Goal: Find specific page/section: Find specific page/section

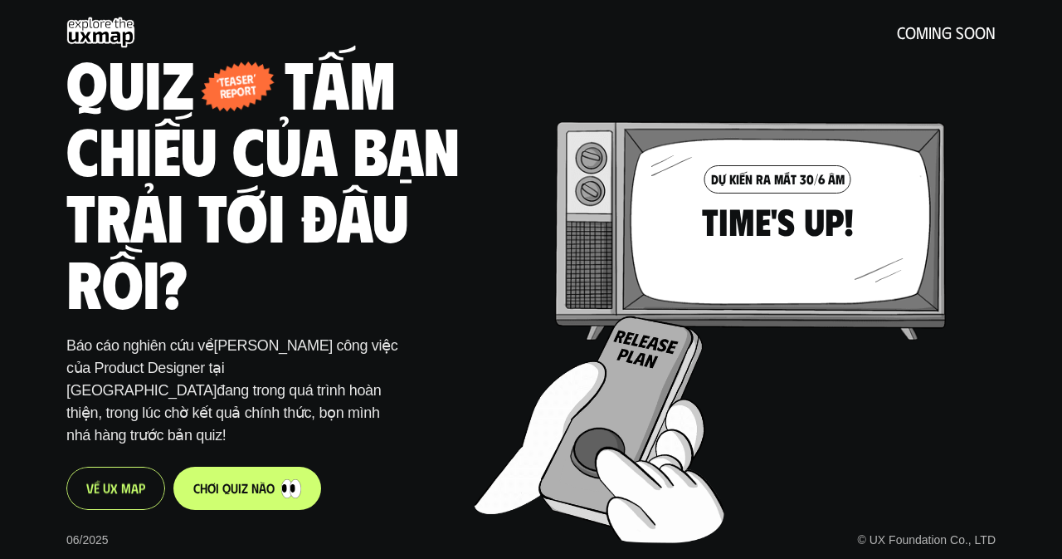
click at [100, 480] on p "V ề U X M a p" at bounding box center [115, 488] width 59 height 16
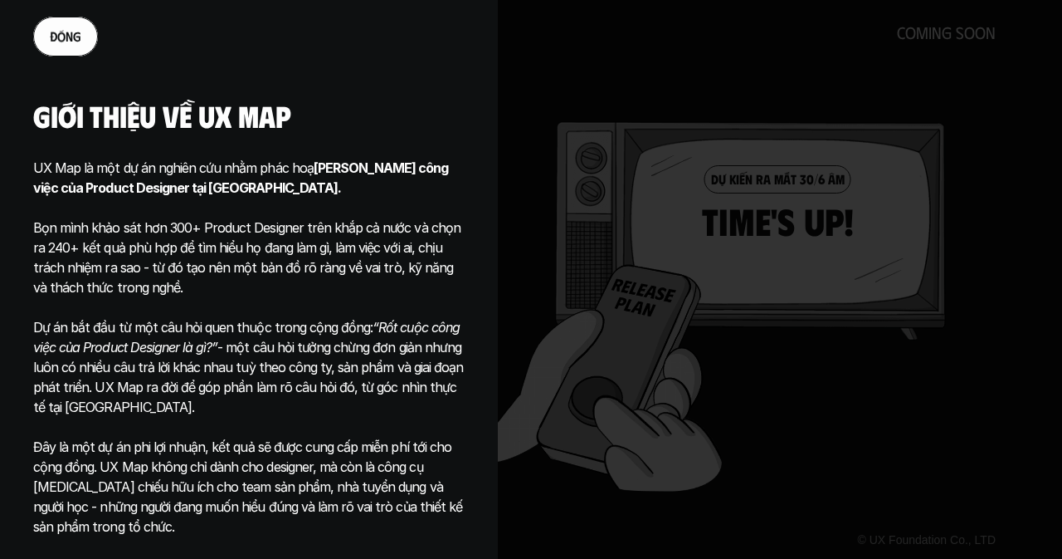
click at [61, 27] on link "đ ó n g" at bounding box center [65, 37] width 65 height 40
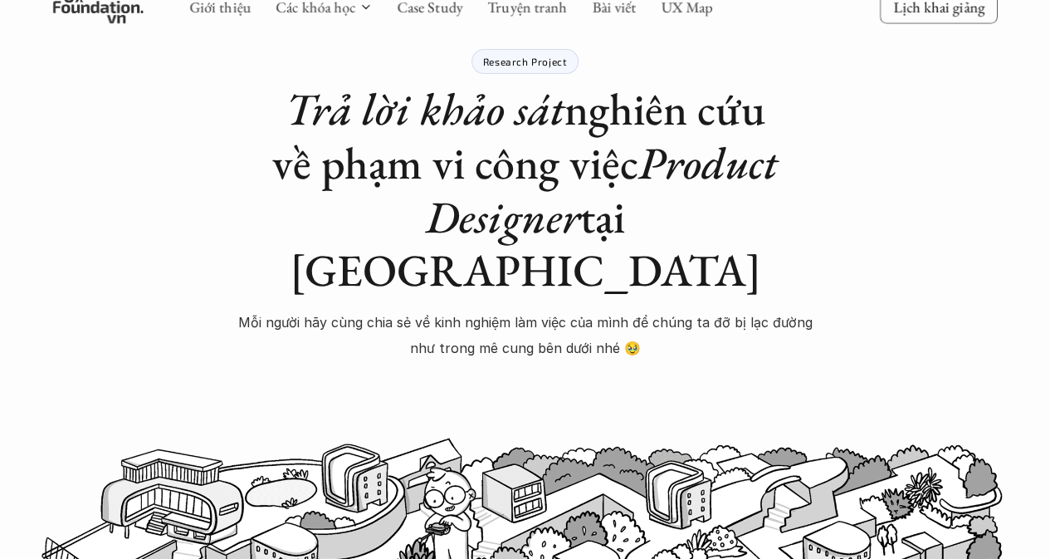
scroll to position [83, 0]
